Goal: Information Seeking & Learning: Learn about a topic

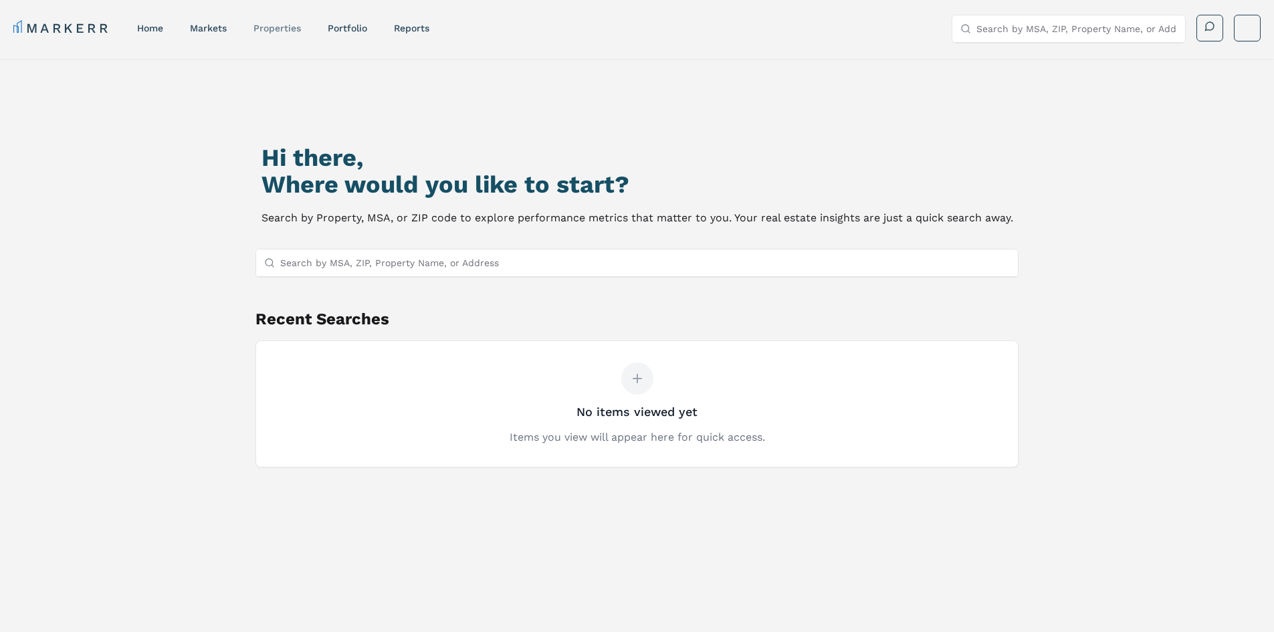
click at [272, 25] on link "properties" at bounding box center [276, 28] width 47 height 11
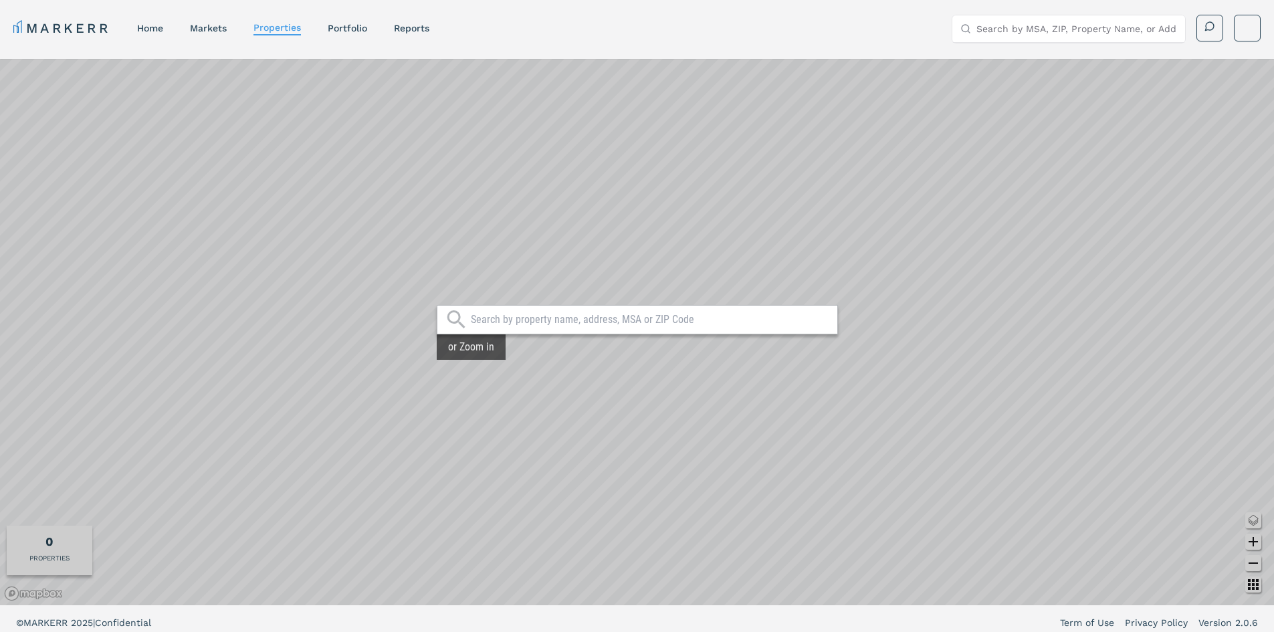
click at [150, 29] on link "home" at bounding box center [150, 28] width 26 height 11
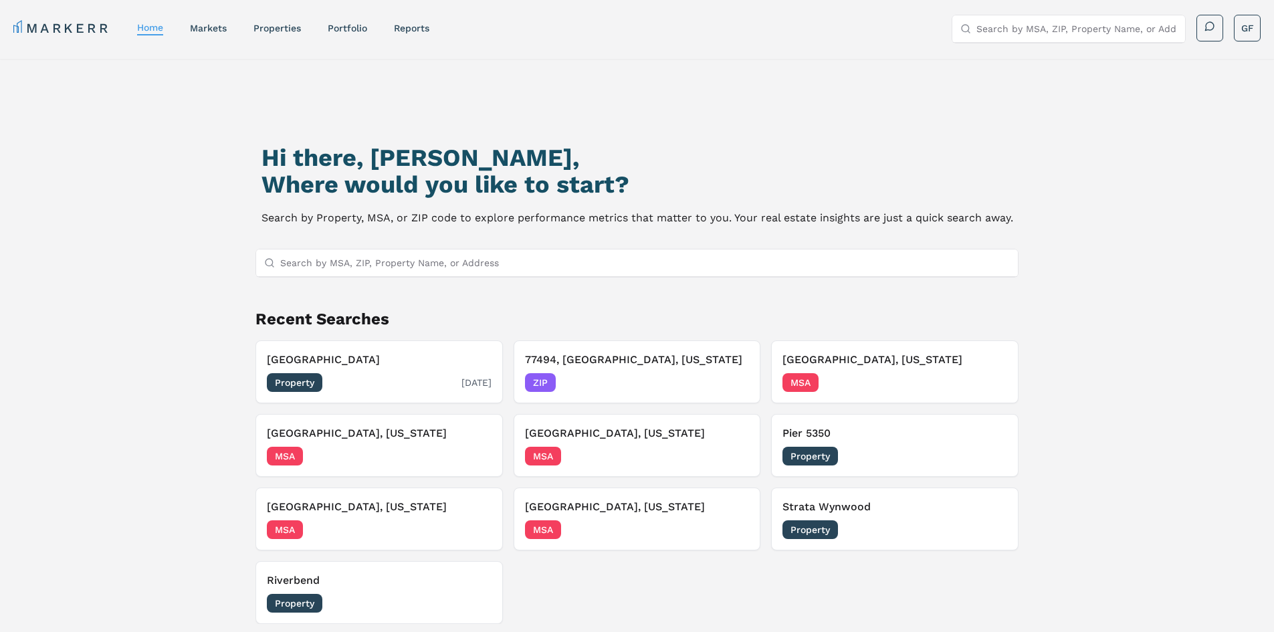
click at [369, 371] on div "[GEOGRAPHIC_DATA] Property [DATE]" at bounding box center [379, 372] width 225 height 40
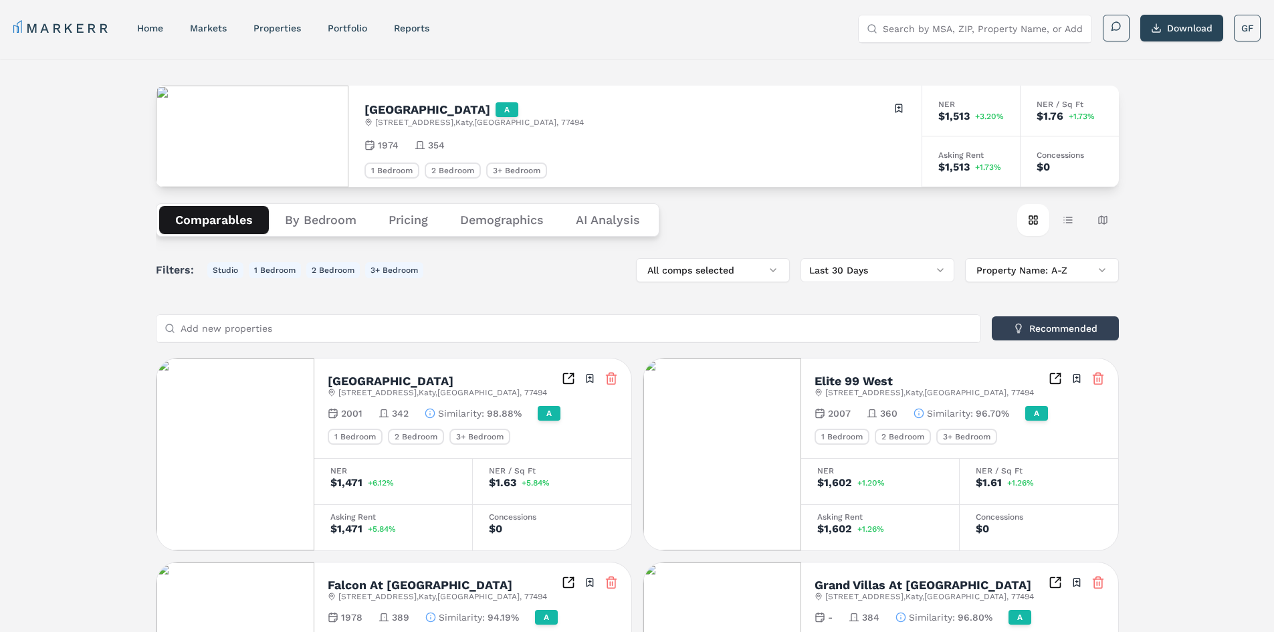
click at [453, 106] on h2 "[GEOGRAPHIC_DATA]" at bounding box center [427, 110] width 126 height 12
copy h2 "[GEOGRAPHIC_DATA]"
click at [347, 25] on link "Portfolio" at bounding box center [347, 28] width 39 height 11
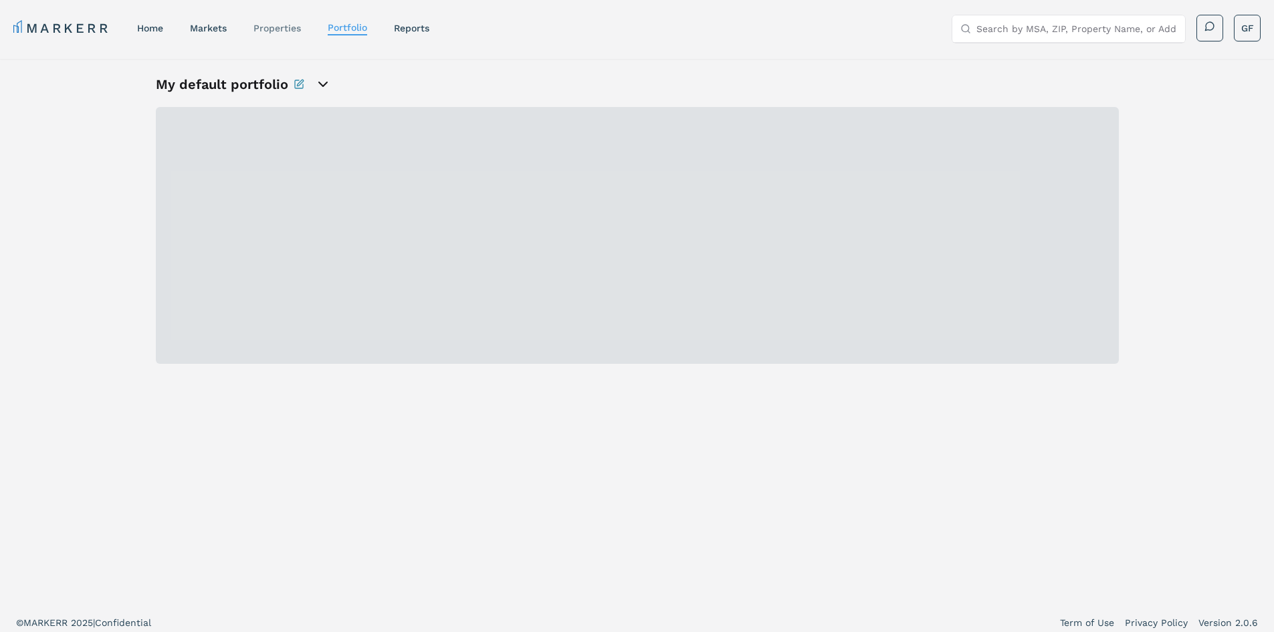
click at [280, 27] on link "properties" at bounding box center [276, 28] width 47 height 11
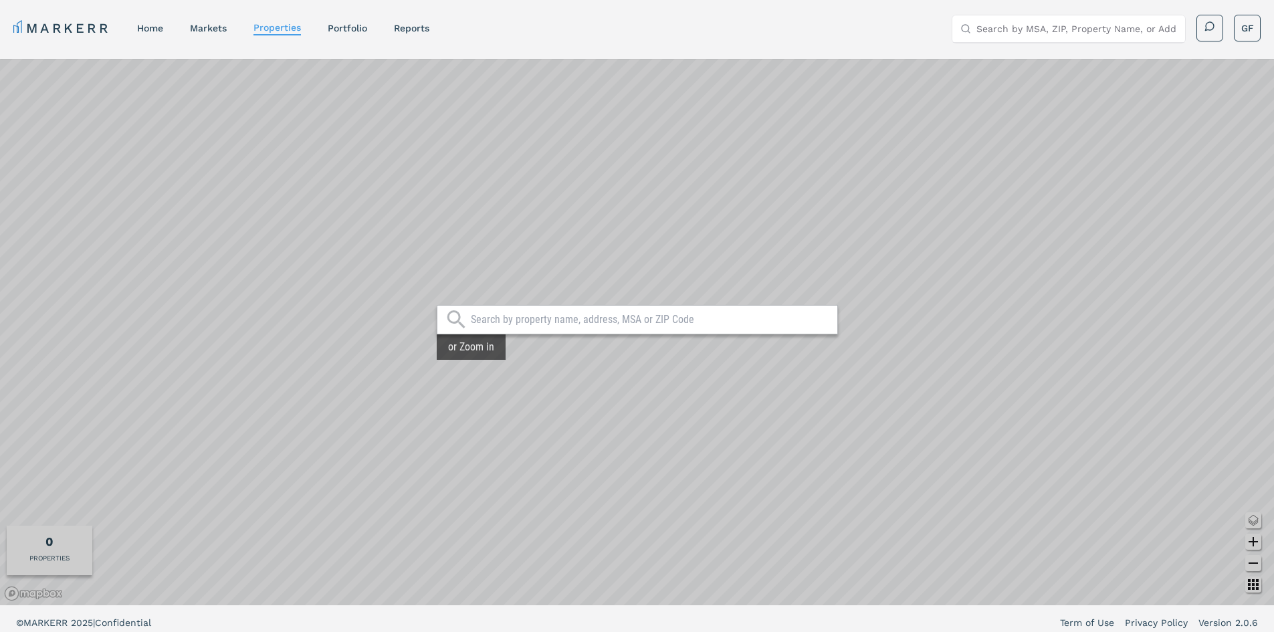
click at [539, 317] on input "text" at bounding box center [651, 319] width 360 height 13
paste input "[GEOGRAPHIC_DATA]"
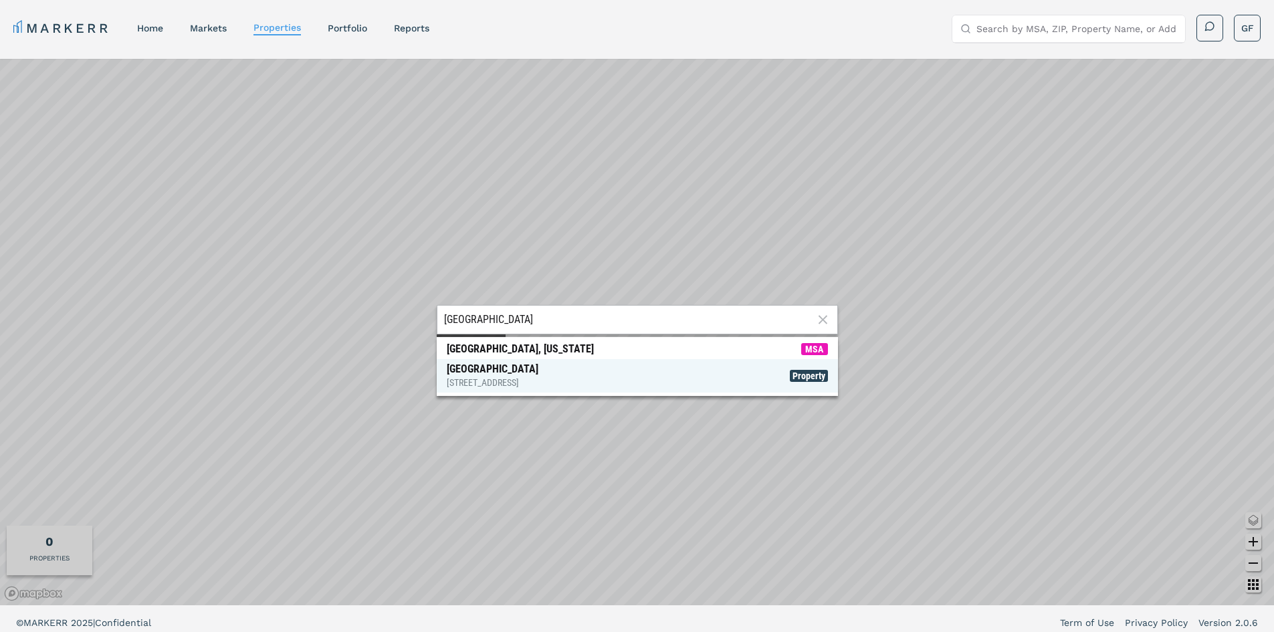
type input "[GEOGRAPHIC_DATA]"
click at [538, 374] on div "[GEOGRAPHIC_DATA] [STREET_ADDRESS]" at bounding box center [493, 375] width 92 height 27
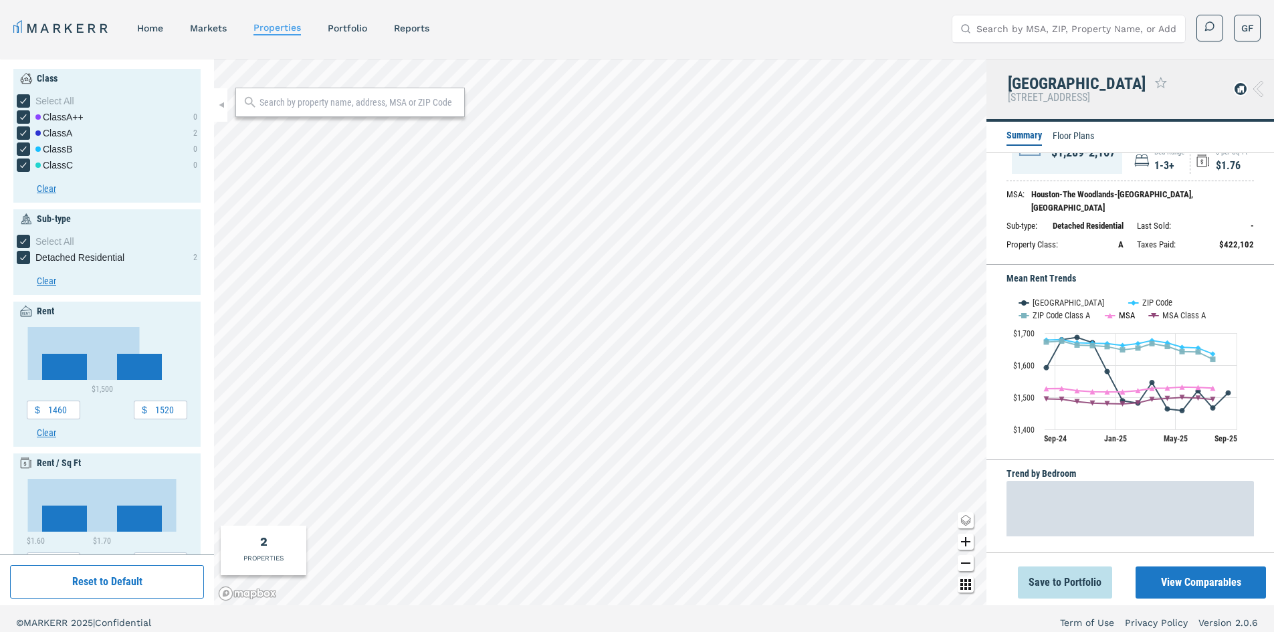
scroll to position [67, 0]
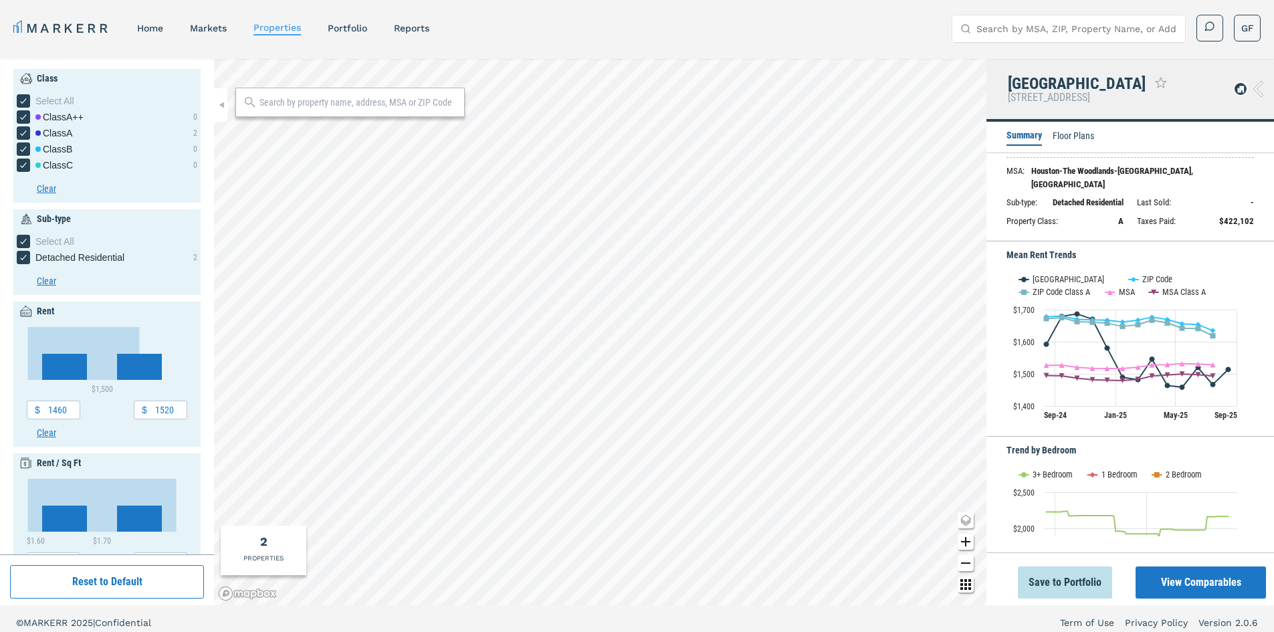
click at [1066, 135] on li "Floor Plans" at bounding box center [1073, 137] width 41 height 16
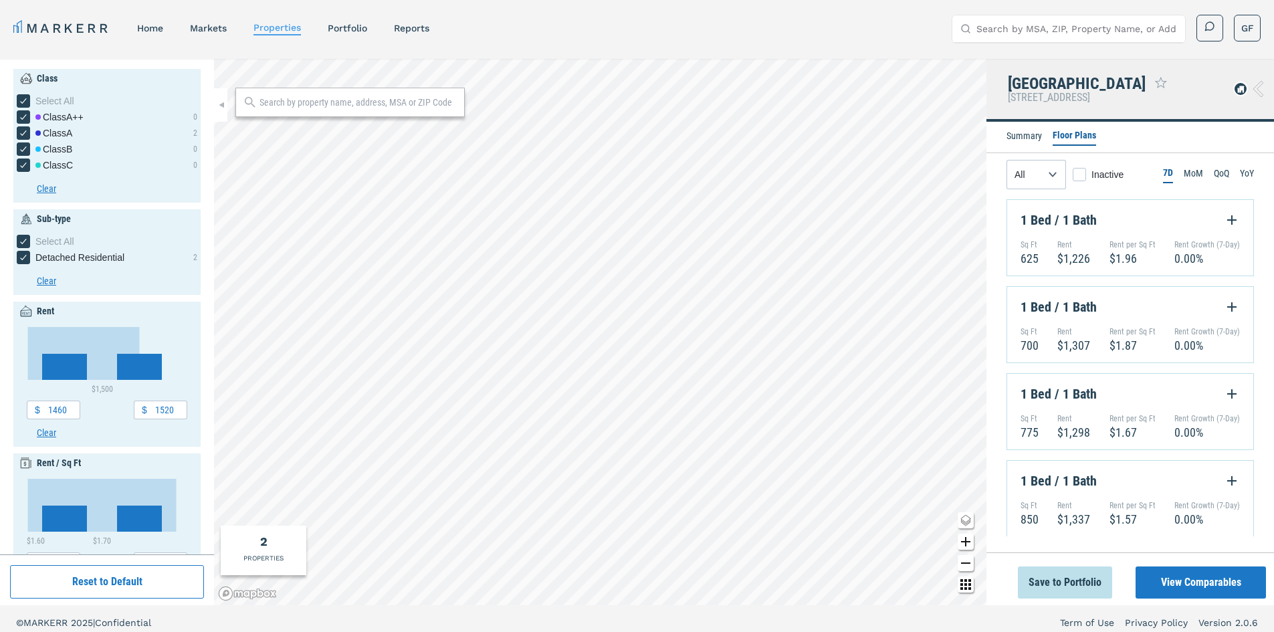
click at [155, 29] on link "home" at bounding box center [150, 28] width 26 height 11
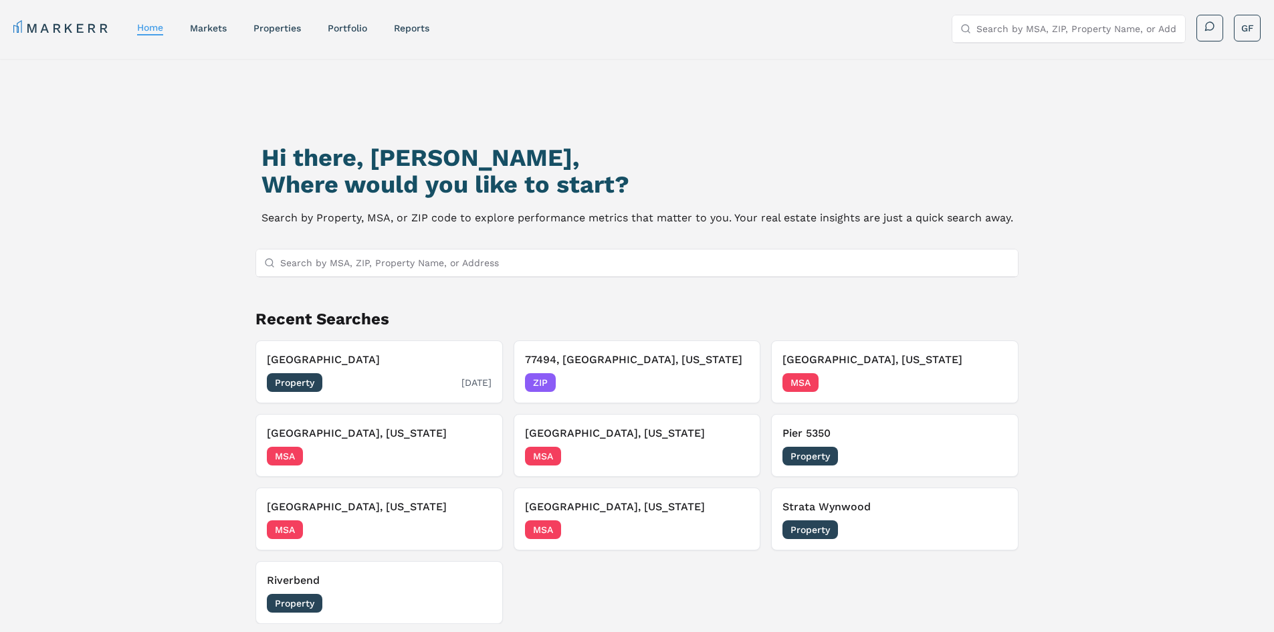
click at [377, 369] on div "[GEOGRAPHIC_DATA] Property [DATE]" at bounding box center [379, 372] width 225 height 40
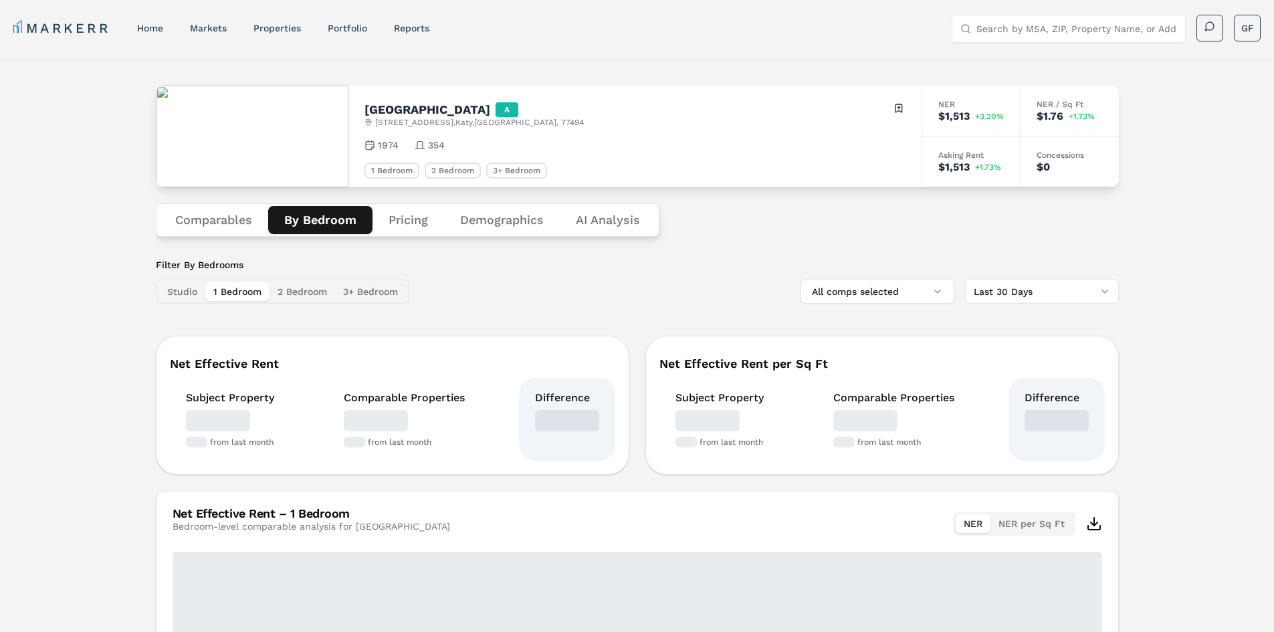
click at [327, 224] on button "By Bedroom" at bounding box center [320, 220] width 104 height 28
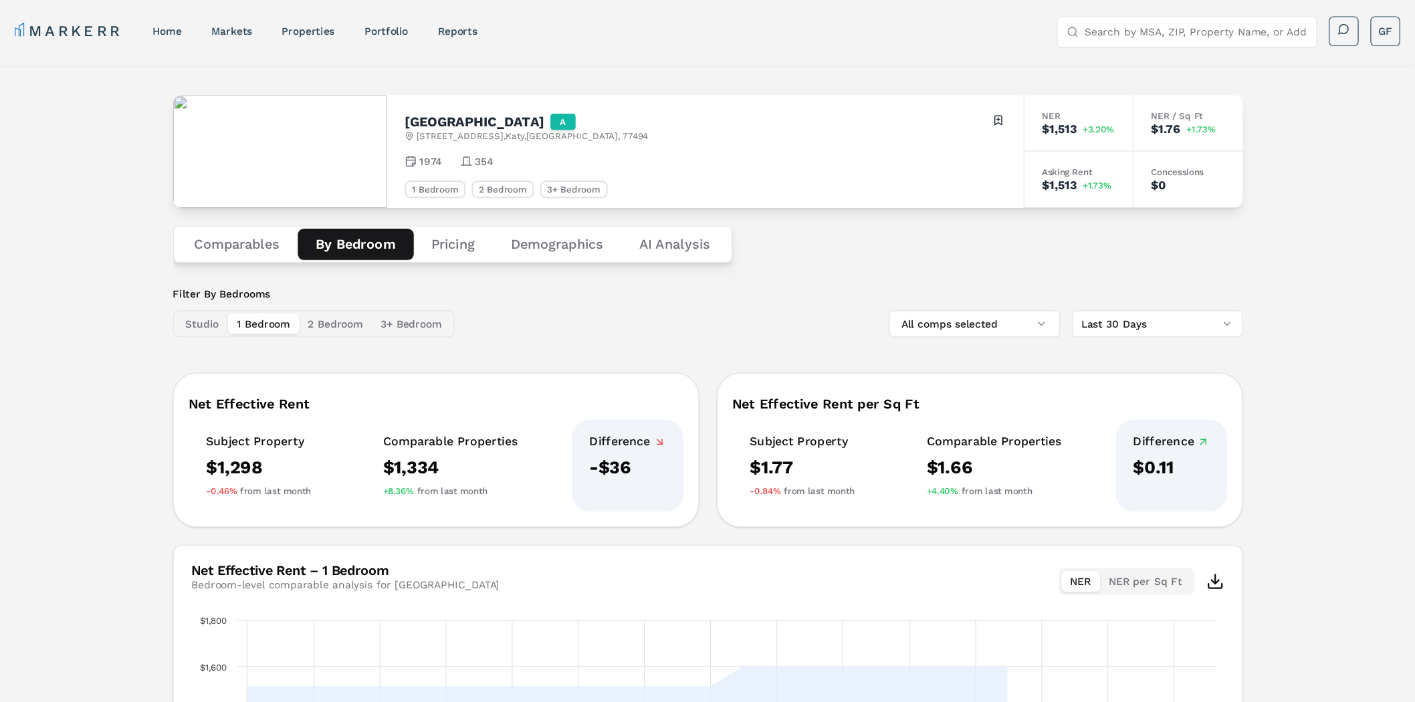
scroll to position [67, 0]
